Goal: Check status: Check status

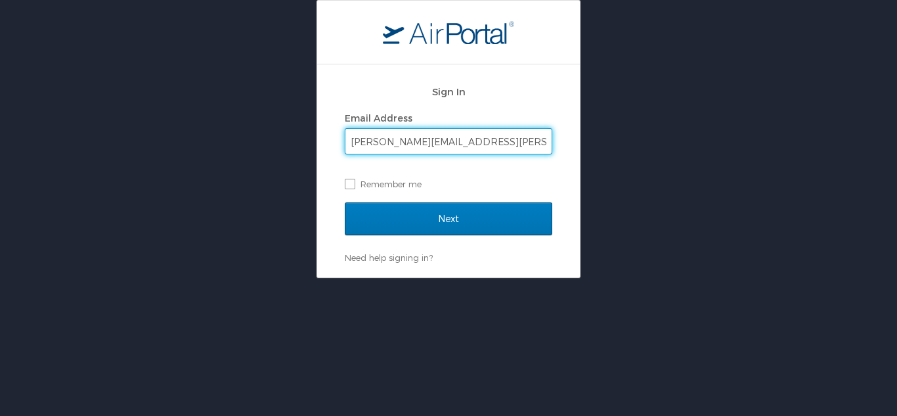
type input "brandon.hendricks@cbtravel.com"
click at [345, 202] on input "Next" at bounding box center [449, 218] width 208 height 33
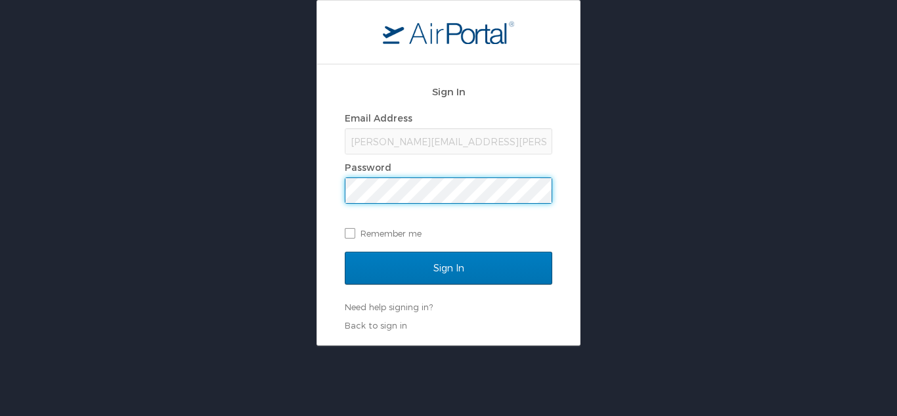
click at [345, 252] on input "Sign In" at bounding box center [449, 268] width 208 height 33
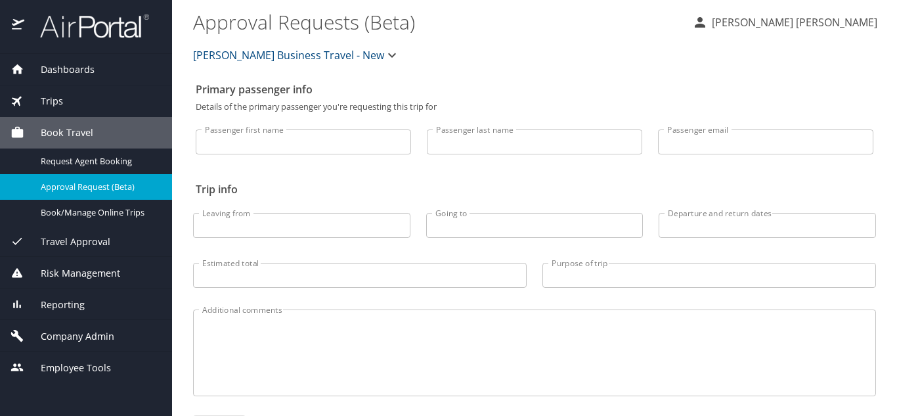
click at [89, 77] on div "Dashboards" at bounding box center [86, 70] width 172 height 32
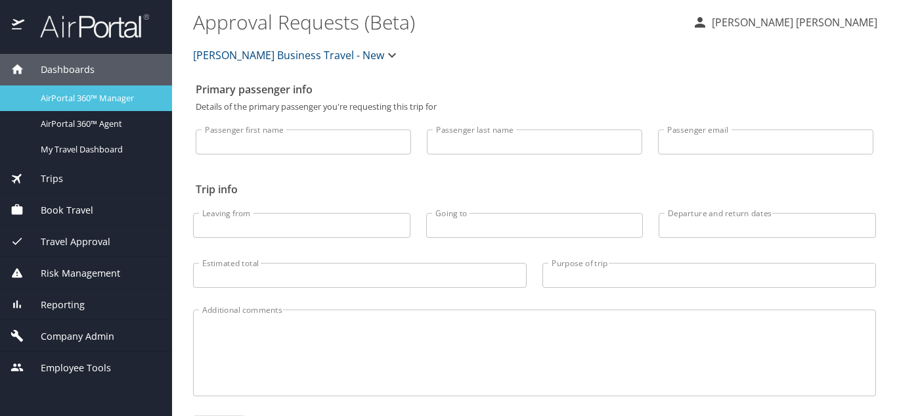
click at [89, 100] on span "AirPortal 360™ Manager" at bounding box center [99, 98] width 116 height 12
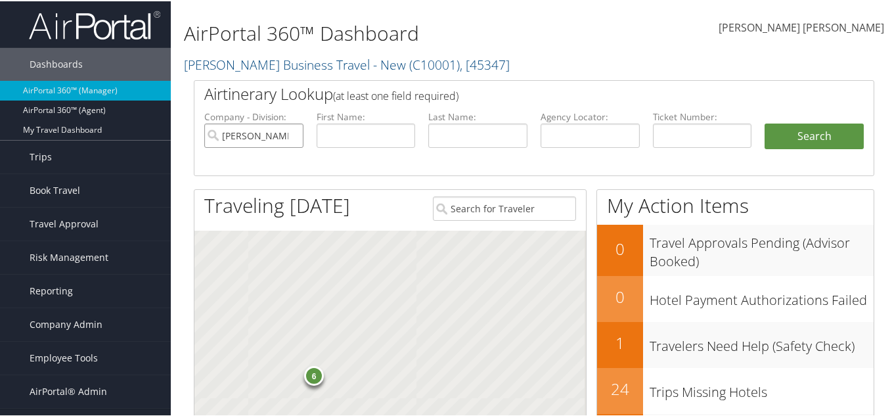
click at [290, 135] on input "Christopherson Business Travel - New" at bounding box center [253, 134] width 99 height 24
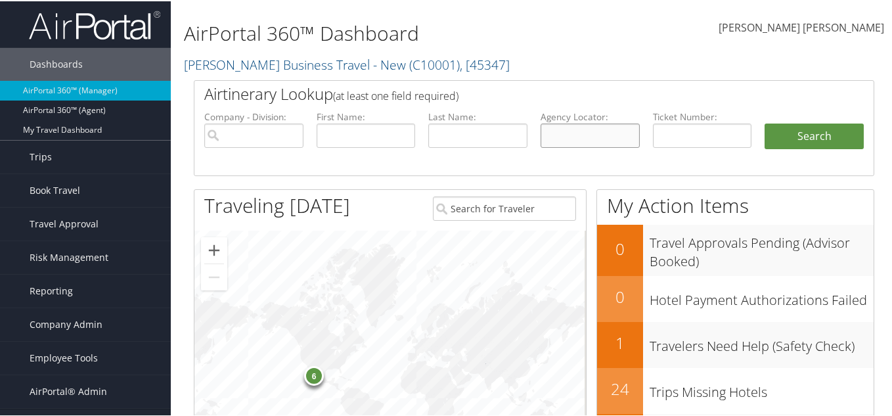
click at [592, 135] on input "text" at bounding box center [589, 134] width 99 height 24
paste input "DPDNM6"
type input "DPDNM6"
click at [764, 127] on button "Search" at bounding box center [813, 135] width 99 height 26
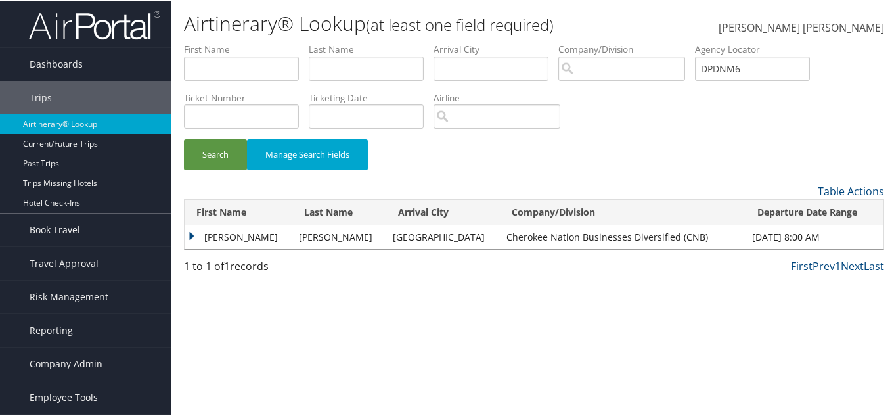
click at [186, 232] on td "SAMUEL HARRISON" at bounding box center [239, 236] width 108 height 24
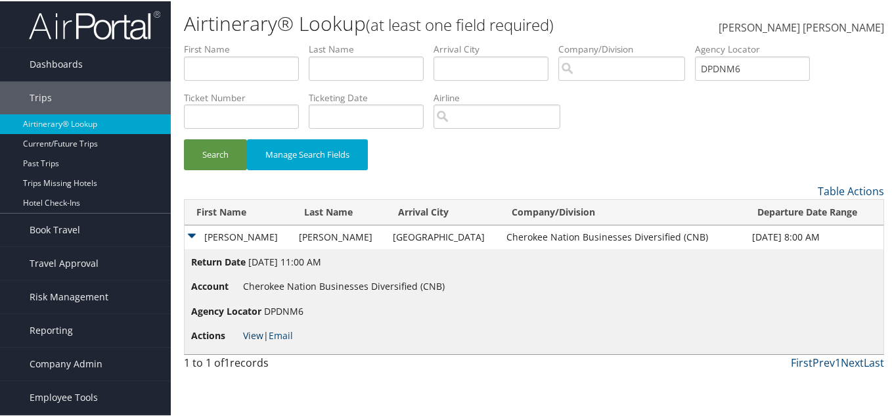
click at [255, 339] on link "View" at bounding box center [253, 334] width 20 height 12
click at [732, 72] on input "DPDNM6" at bounding box center [752, 67] width 115 height 24
drag, startPoint x: 609, startPoint y: 135, endPoint x: 594, endPoint y: 128, distance: 16.7
click at [608, 133] on div "Search Manage Search Fields" at bounding box center [534, 111] width 720 height 141
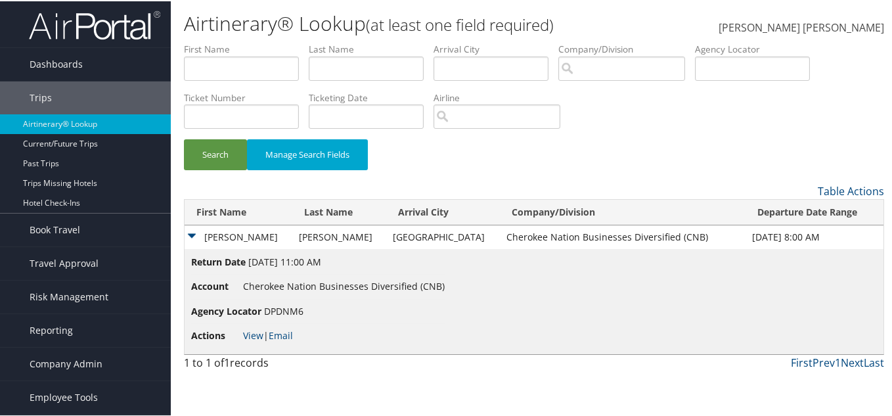
click at [194, 236] on td "SAMUEL HARRISON" at bounding box center [239, 236] width 108 height 24
